Goal: Task Accomplishment & Management: Use online tool/utility

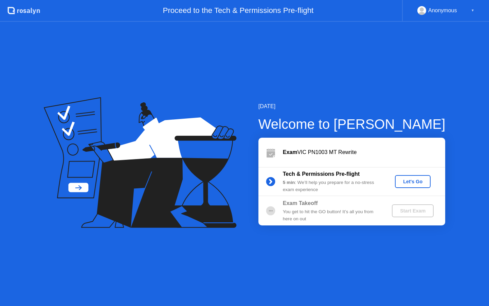
click at [401, 180] on div "Let's Go" at bounding box center [413, 181] width 30 height 5
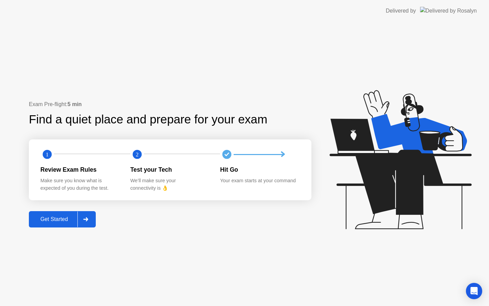
click at [77, 218] on div "Get Started" at bounding box center [54, 219] width 47 height 6
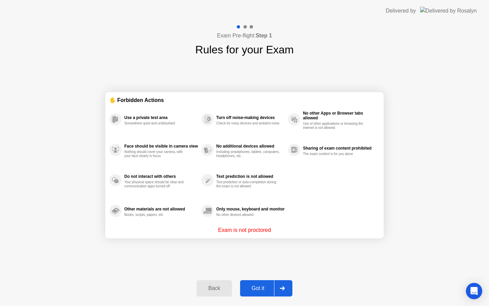
click at [265, 286] on div "Got it" at bounding box center [258, 288] width 32 height 6
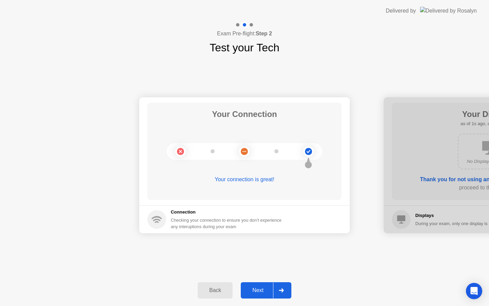
click at [266, 292] on div "Next" at bounding box center [258, 290] width 30 height 6
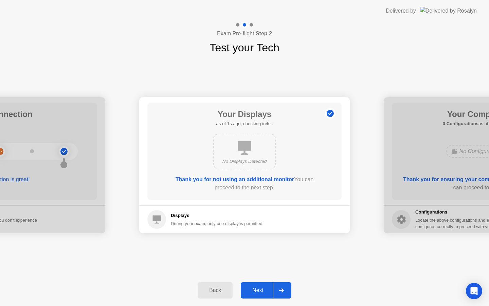
click at [266, 292] on div "Next" at bounding box center [258, 290] width 30 height 6
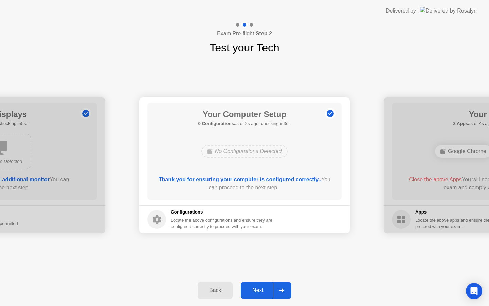
click at [266, 292] on div "Next" at bounding box center [258, 290] width 30 height 6
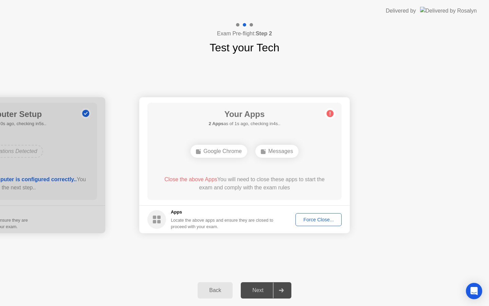
click at [310, 220] on div "Force Close..." at bounding box center [318, 219] width 41 height 5
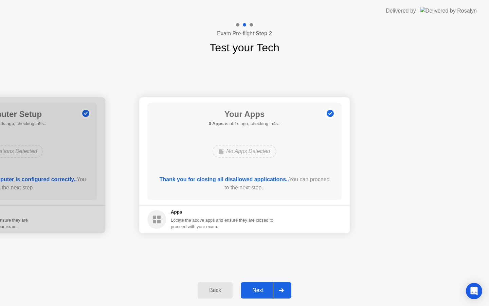
click at [264, 291] on div "Next" at bounding box center [258, 290] width 30 height 6
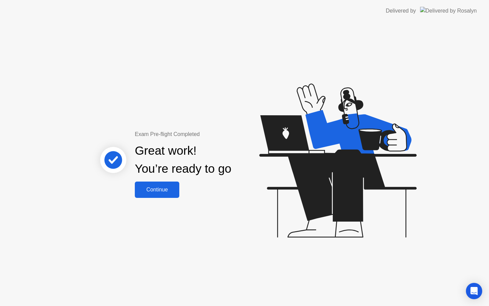
click at [162, 192] on div "Continue" at bounding box center [157, 189] width 40 height 6
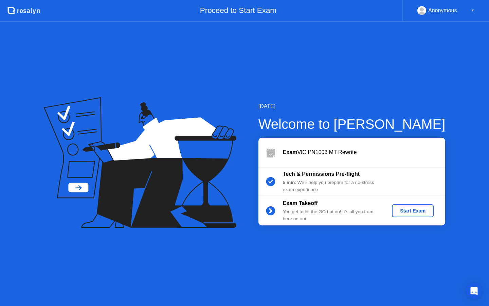
click at [402, 209] on div "Start Exam" at bounding box center [413, 210] width 36 height 5
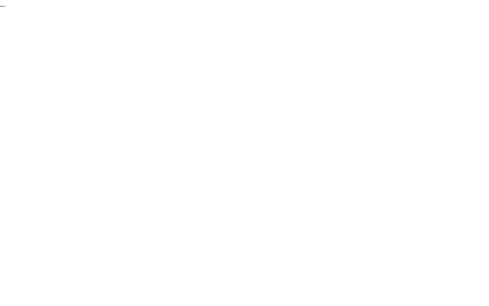
click div "End Proctoring Session"
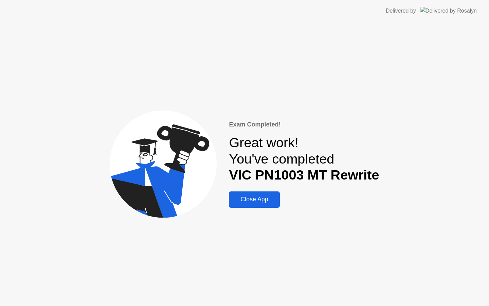
click at [260, 197] on div "Close App" at bounding box center [254, 199] width 47 height 7
